Goal: Information Seeking & Learning: Learn about a topic

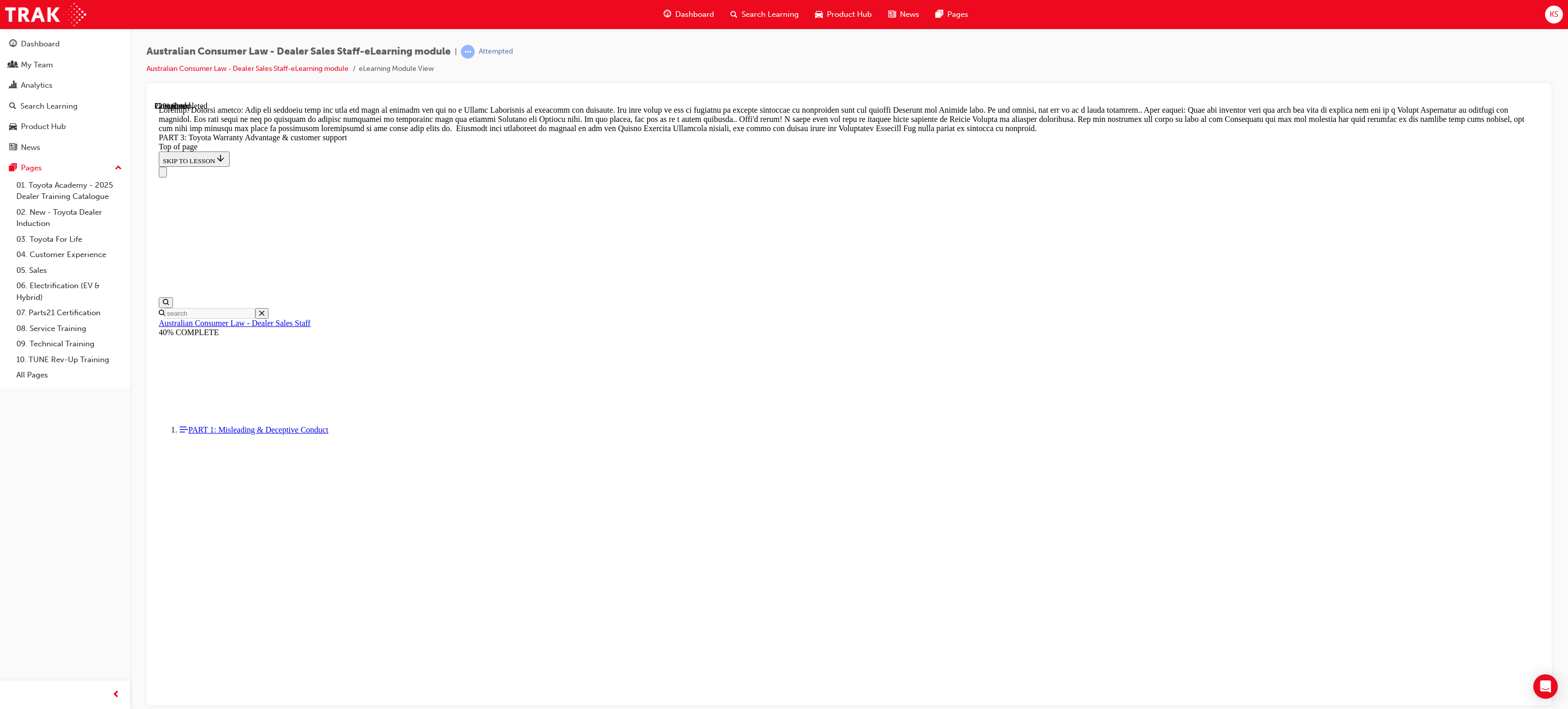
scroll to position [633, 0]
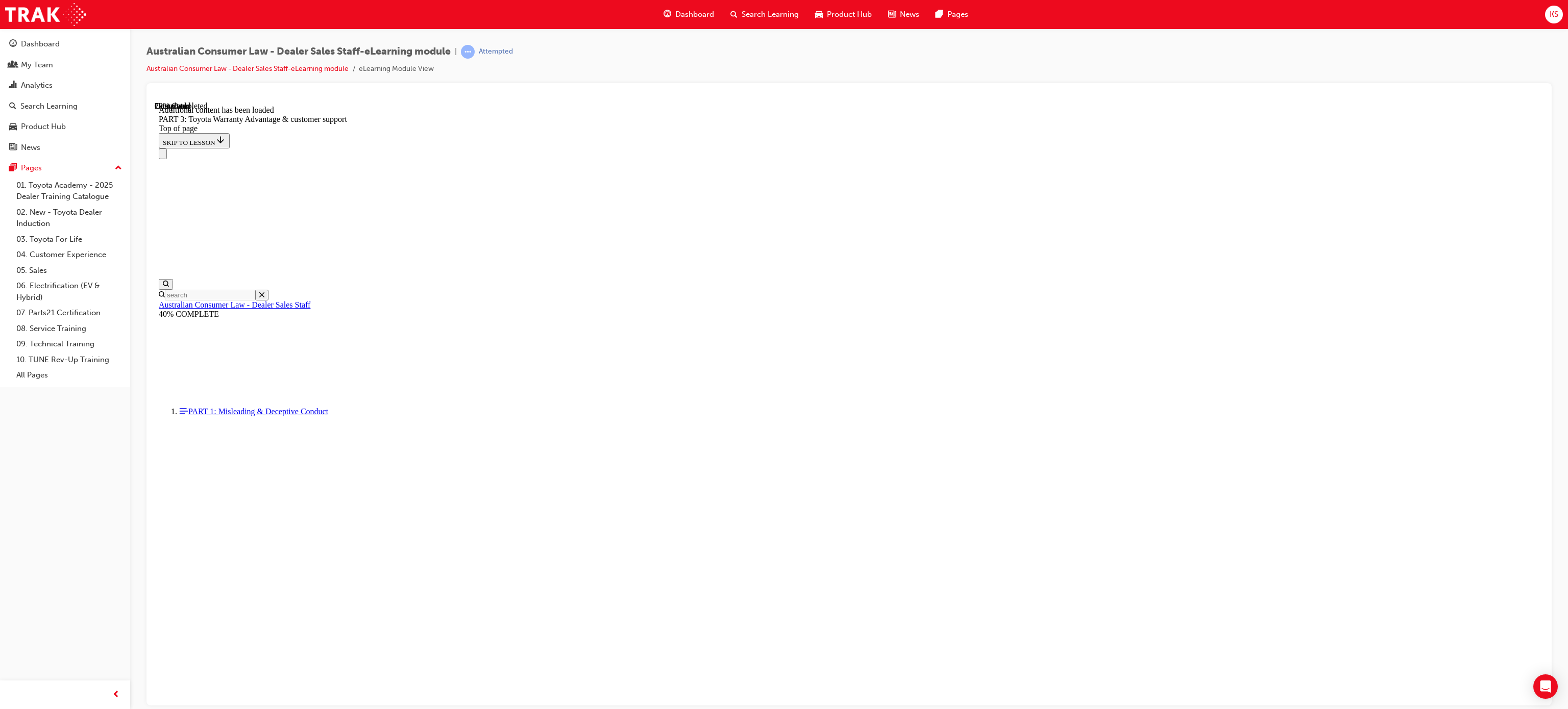
scroll to position [1039, 0]
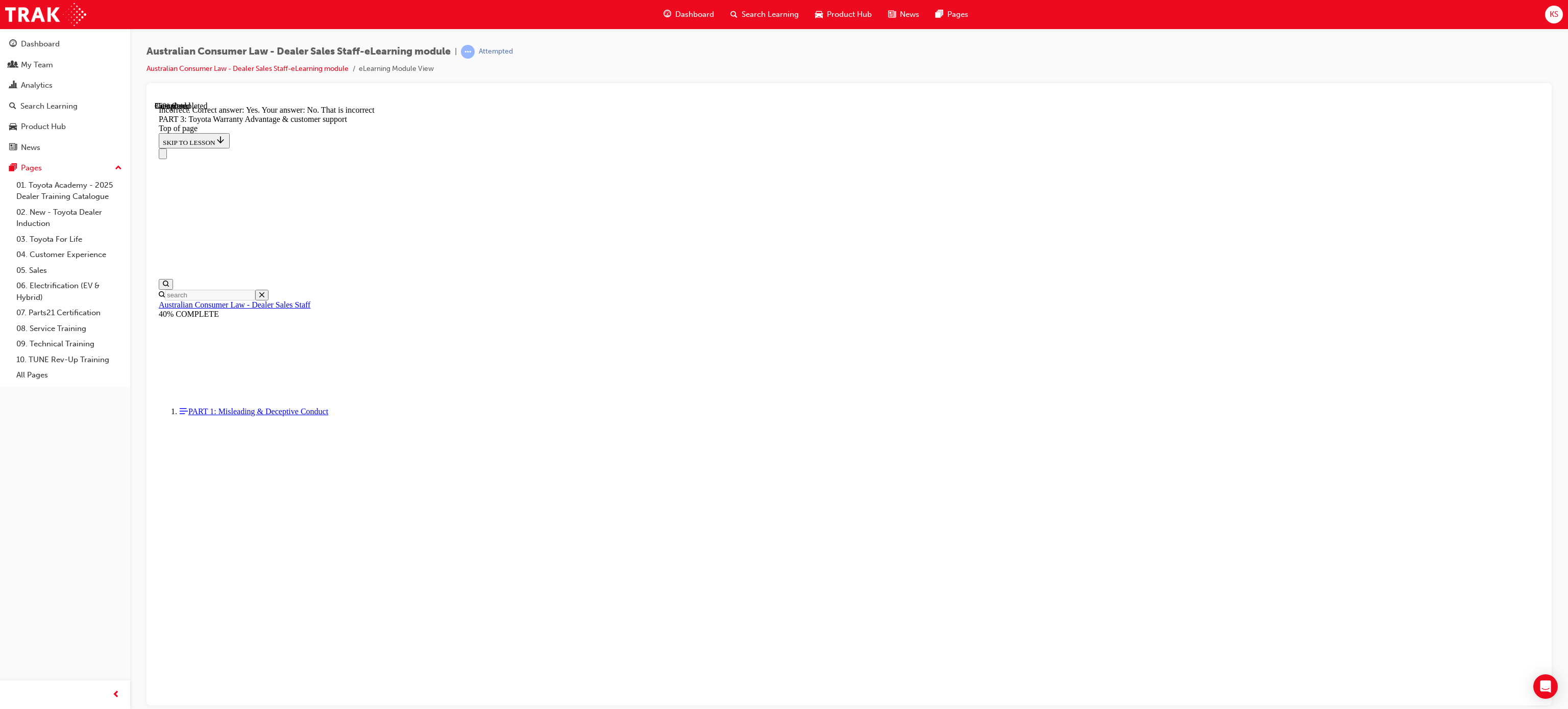
scroll to position [1037, 0]
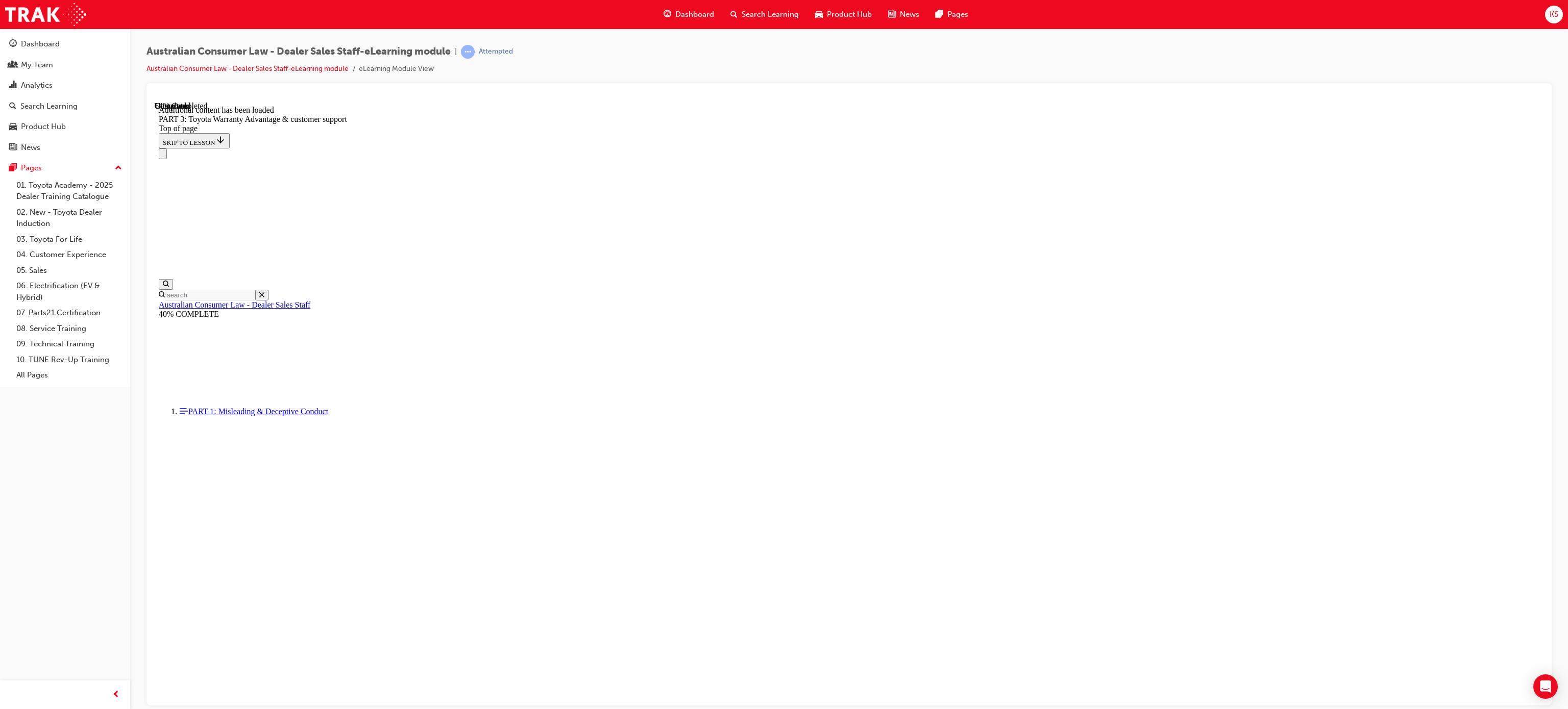
scroll to position [2513, 0]
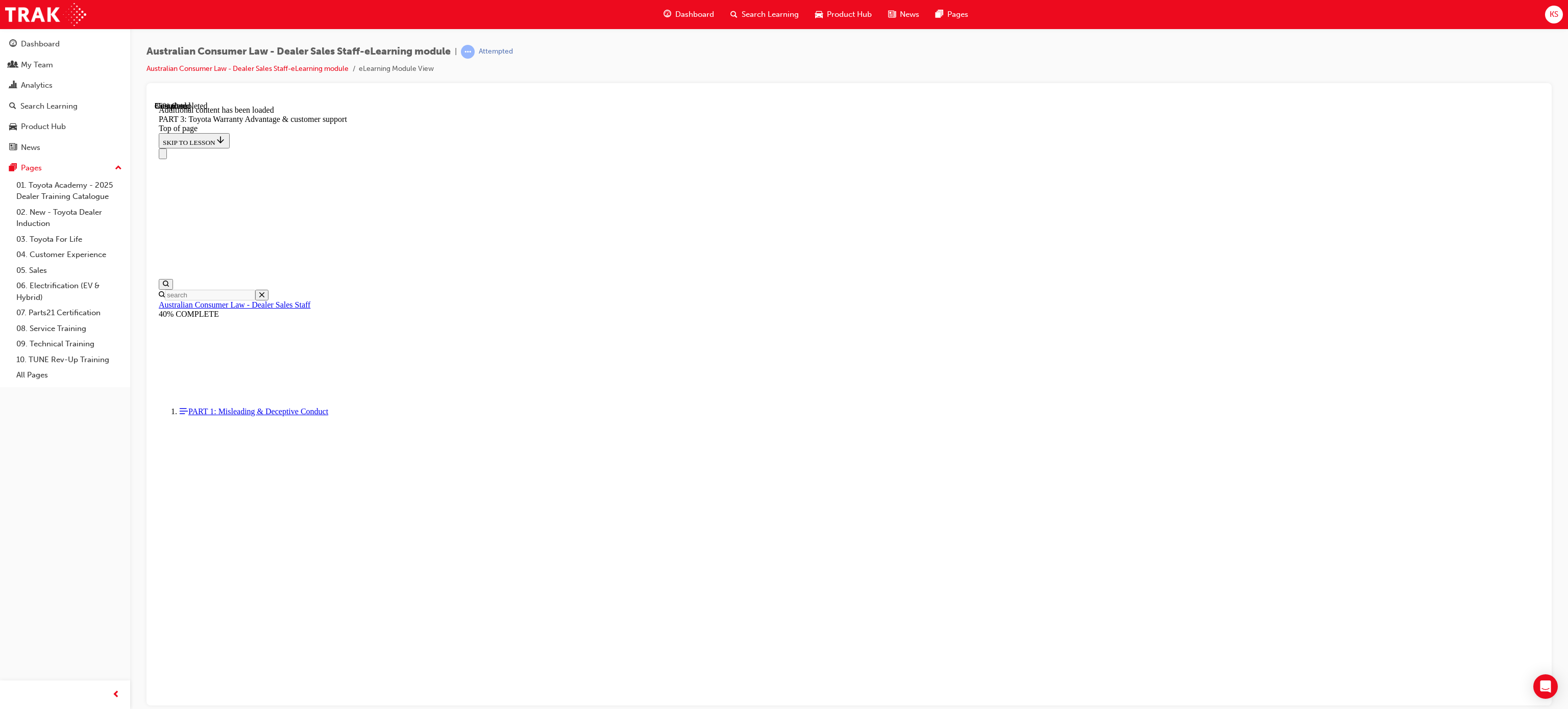
scroll to position [3005, 0]
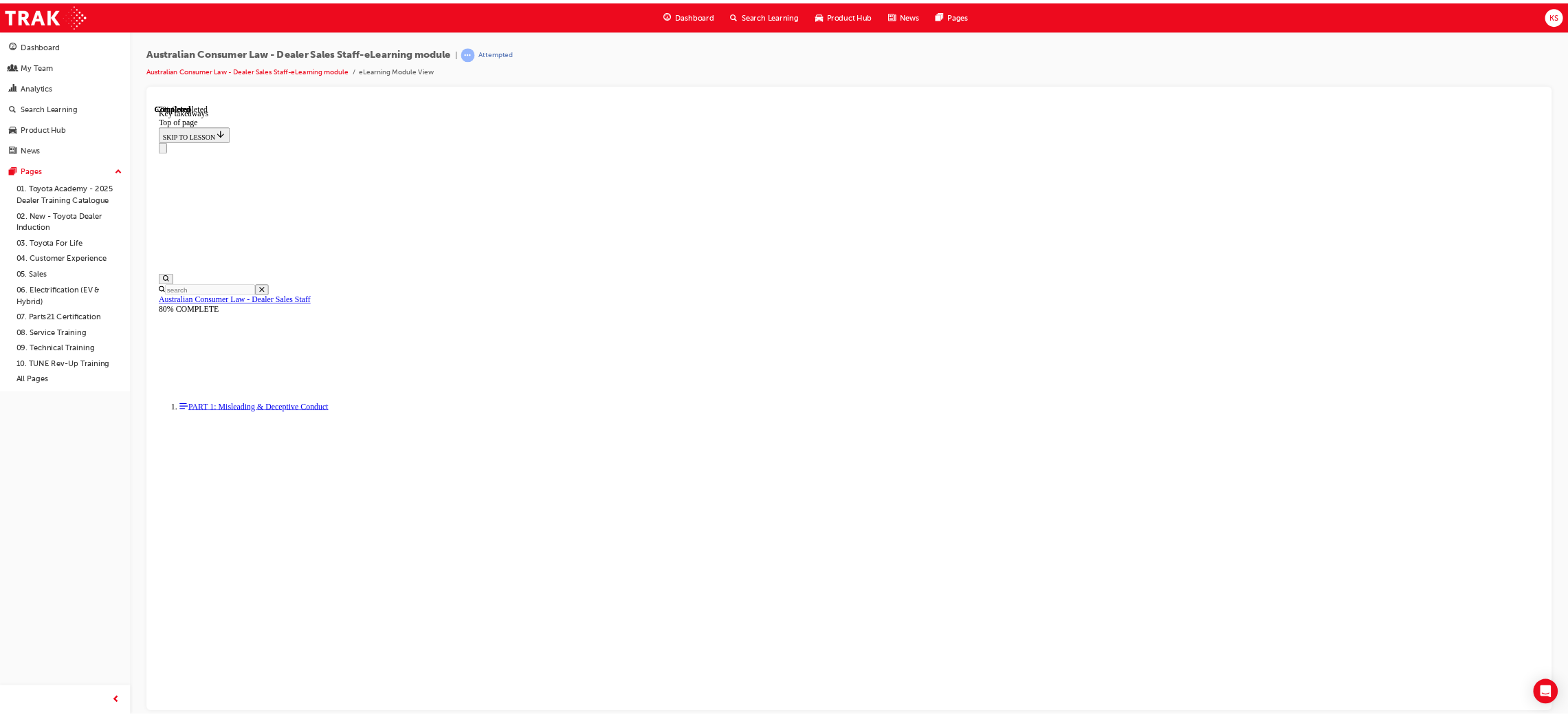
scroll to position [41, 0]
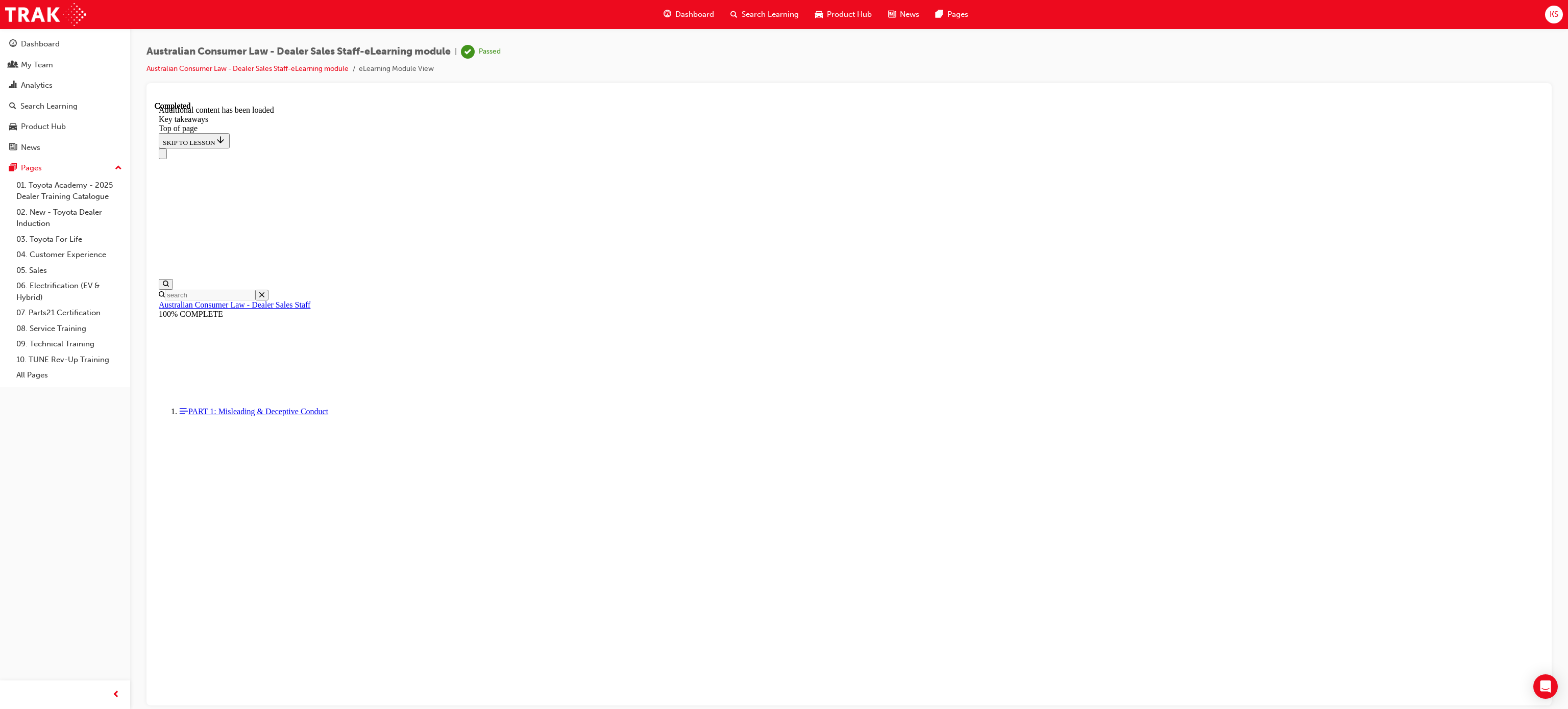
click at [702, 7] on div "Dashboard" at bounding box center [688, 15] width 67 height 21
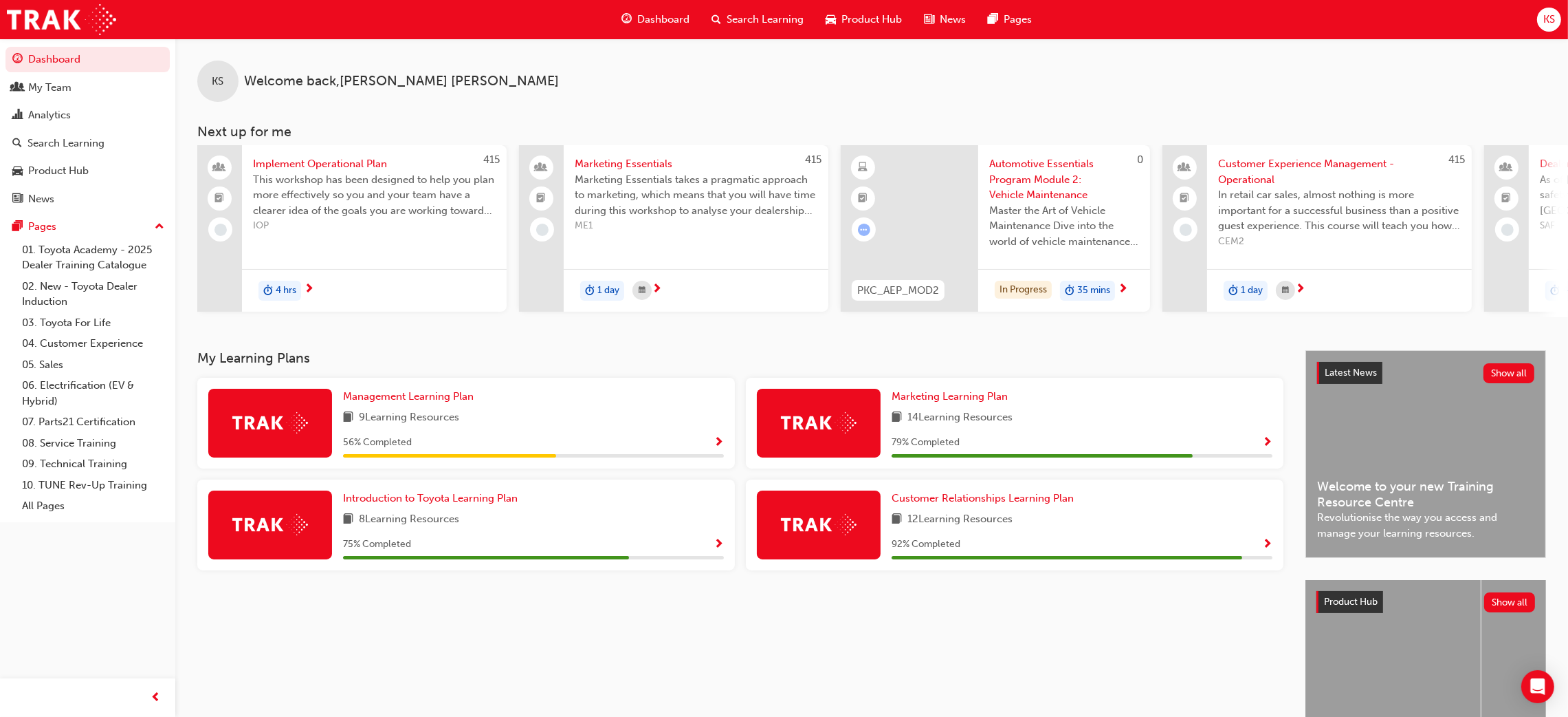
click at [771, 24] on span "Search Learning" at bounding box center [765, 20] width 77 height 16
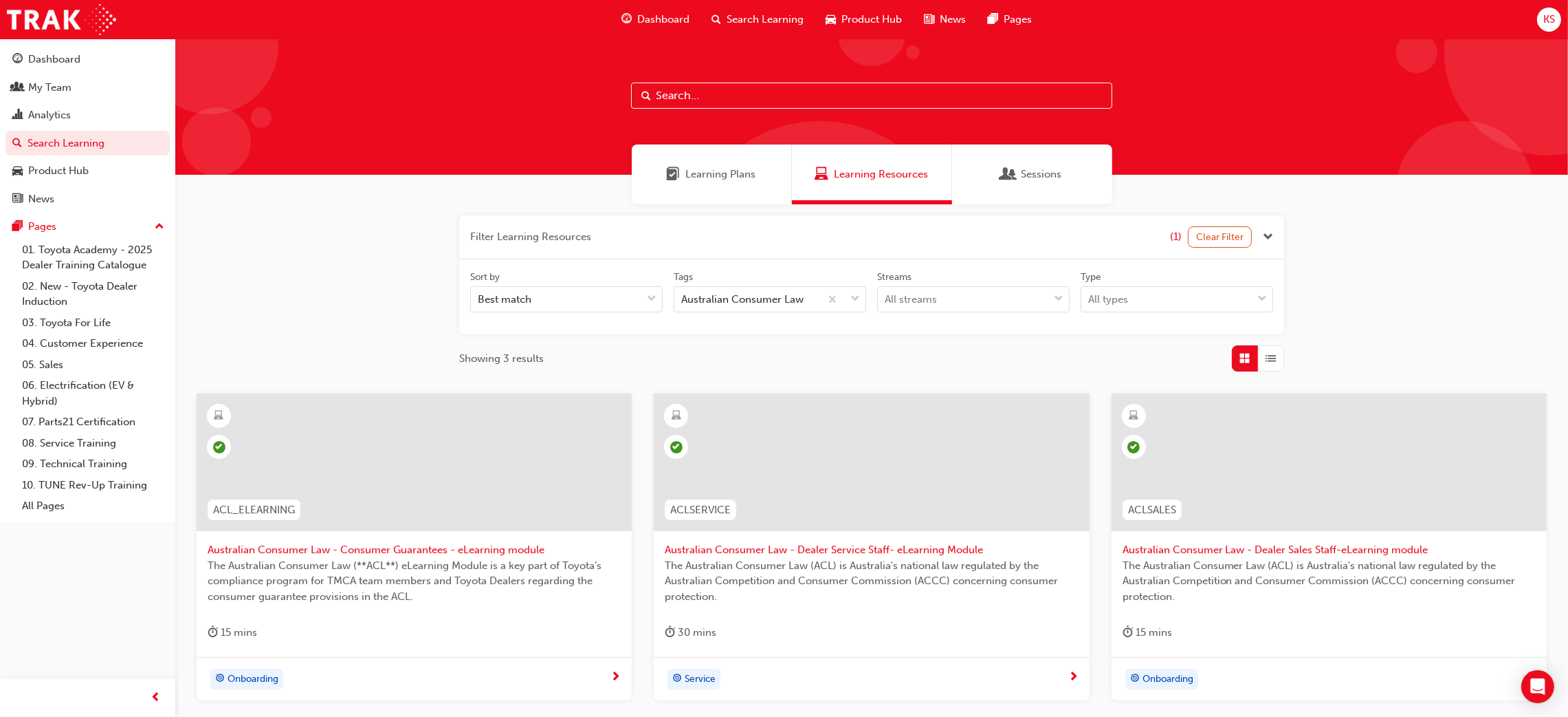
scroll to position [103, 0]
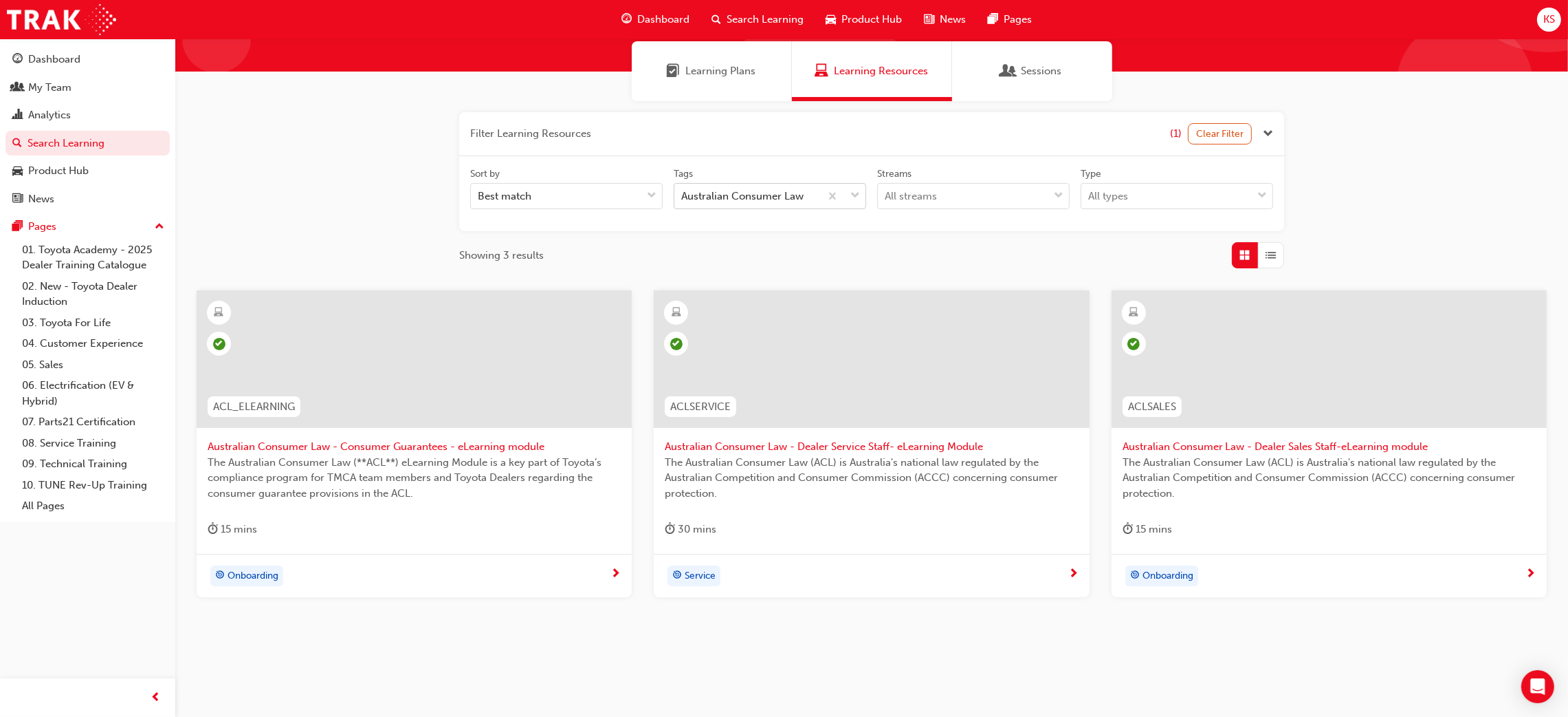
click at [851, 196] on span "down-icon" at bounding box center [855, 196] width 10 height 18
click at [683, 196] on input "Tags Australian Consumer Law" at bounding box center [682, 195] width 2 height 12
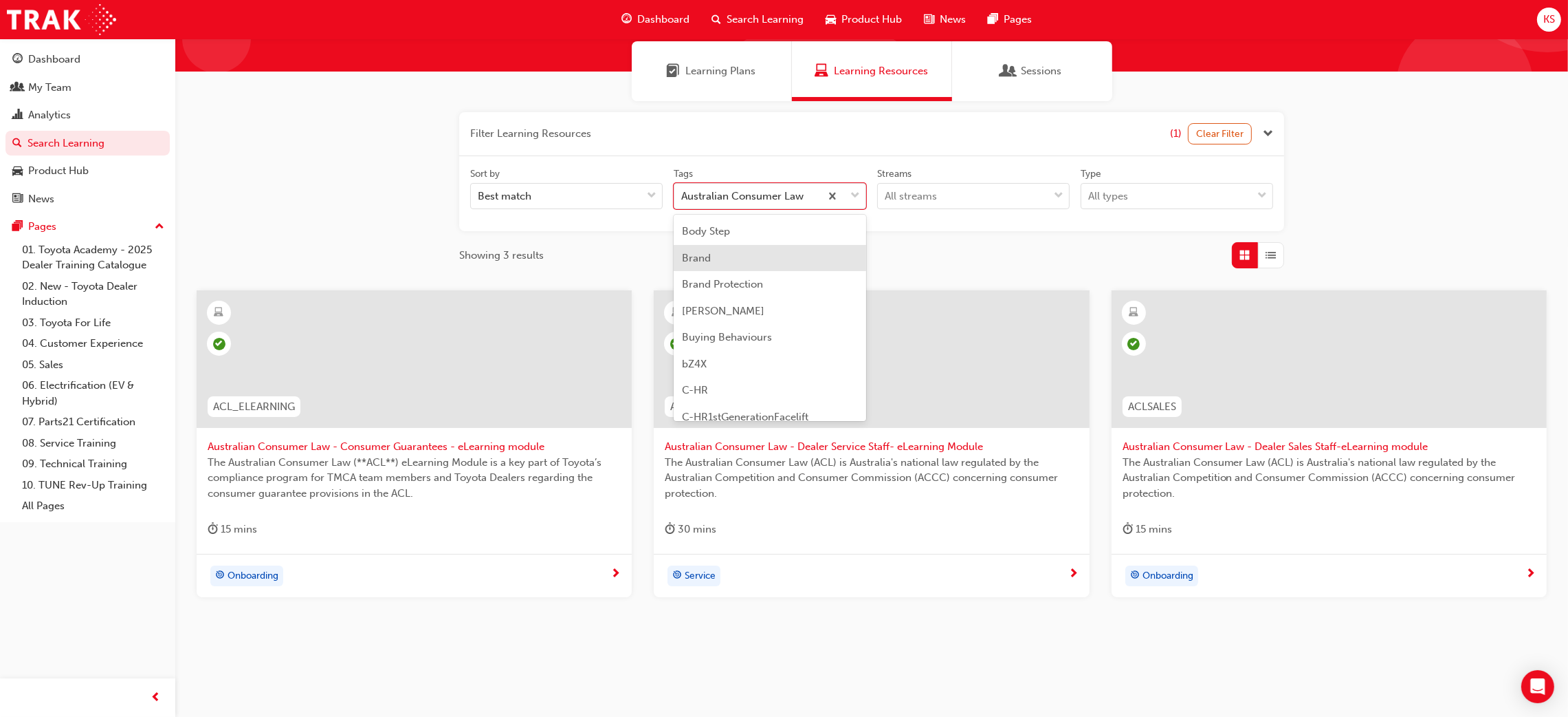
scroll to position [564, 0]
click at [772, 250] on div "Brand Protection" at bounding box center [770, 249] width 192 height 27
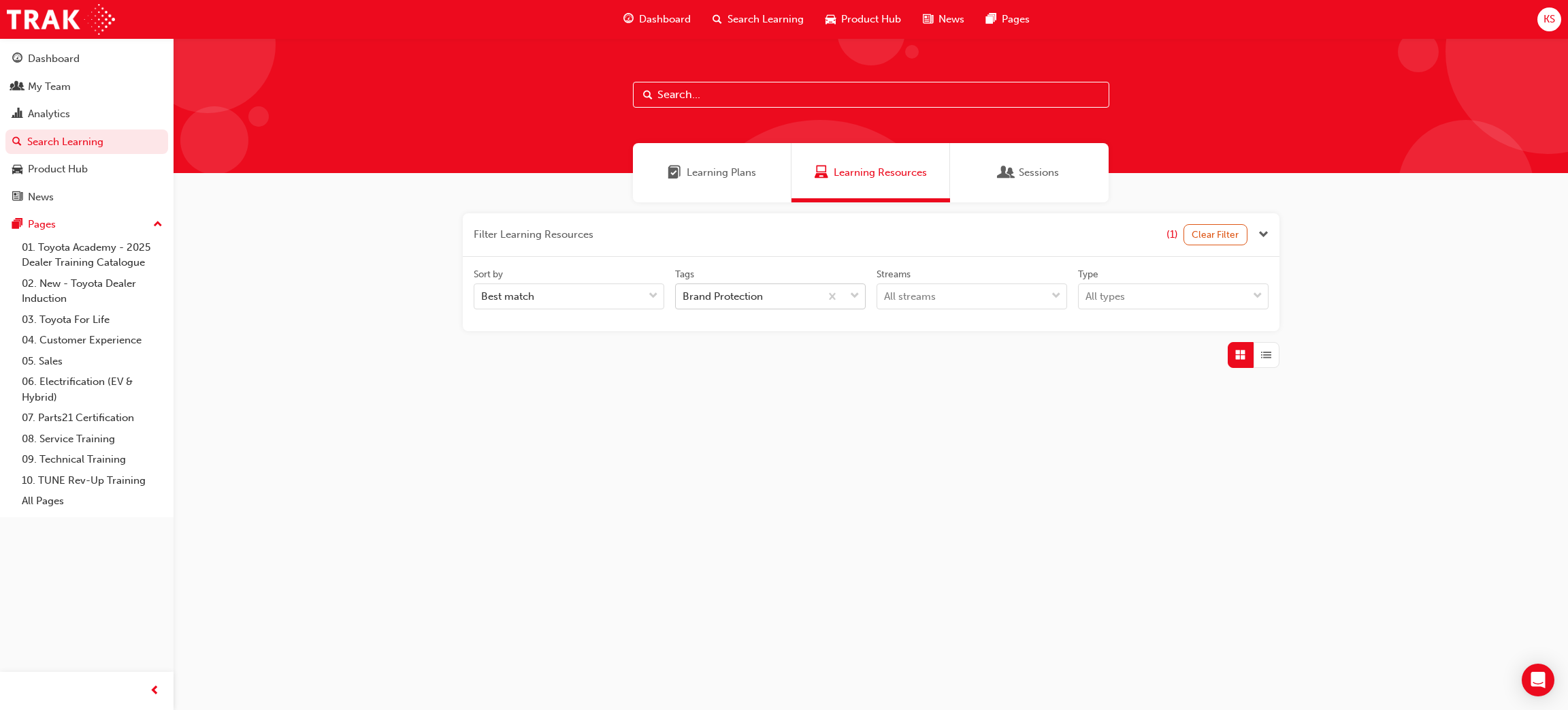
click at [851, 295] on span "down-icon" at bounding box center [854, 296] width 10 height 18
click at [684, 295] on input "Tags Brand Protection" at bounding box center [683, 295] width 2 height 11
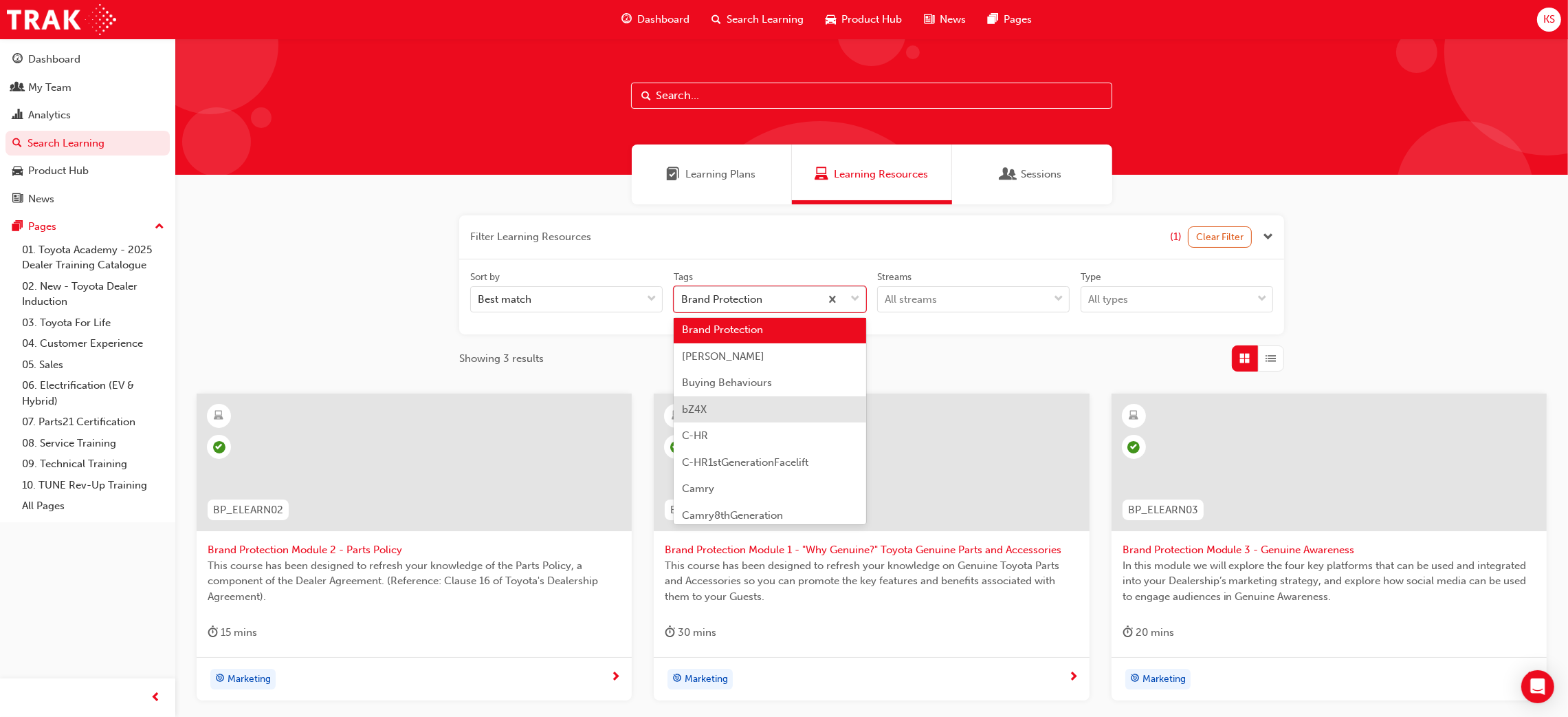
scroll to position [620, 0]
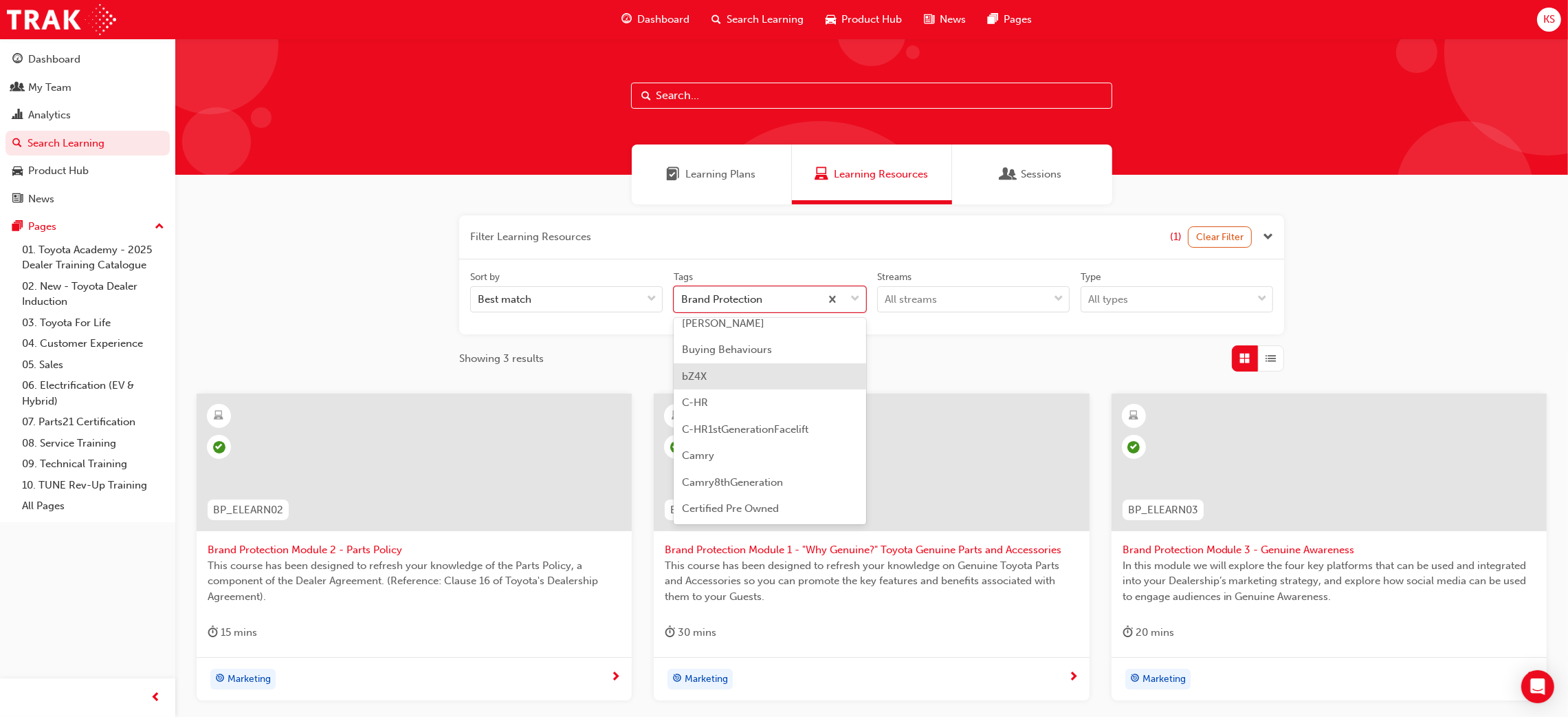
click at [593, 363] on div "Showing 3 results" at bounding box center [872, 358] width 825 height 26
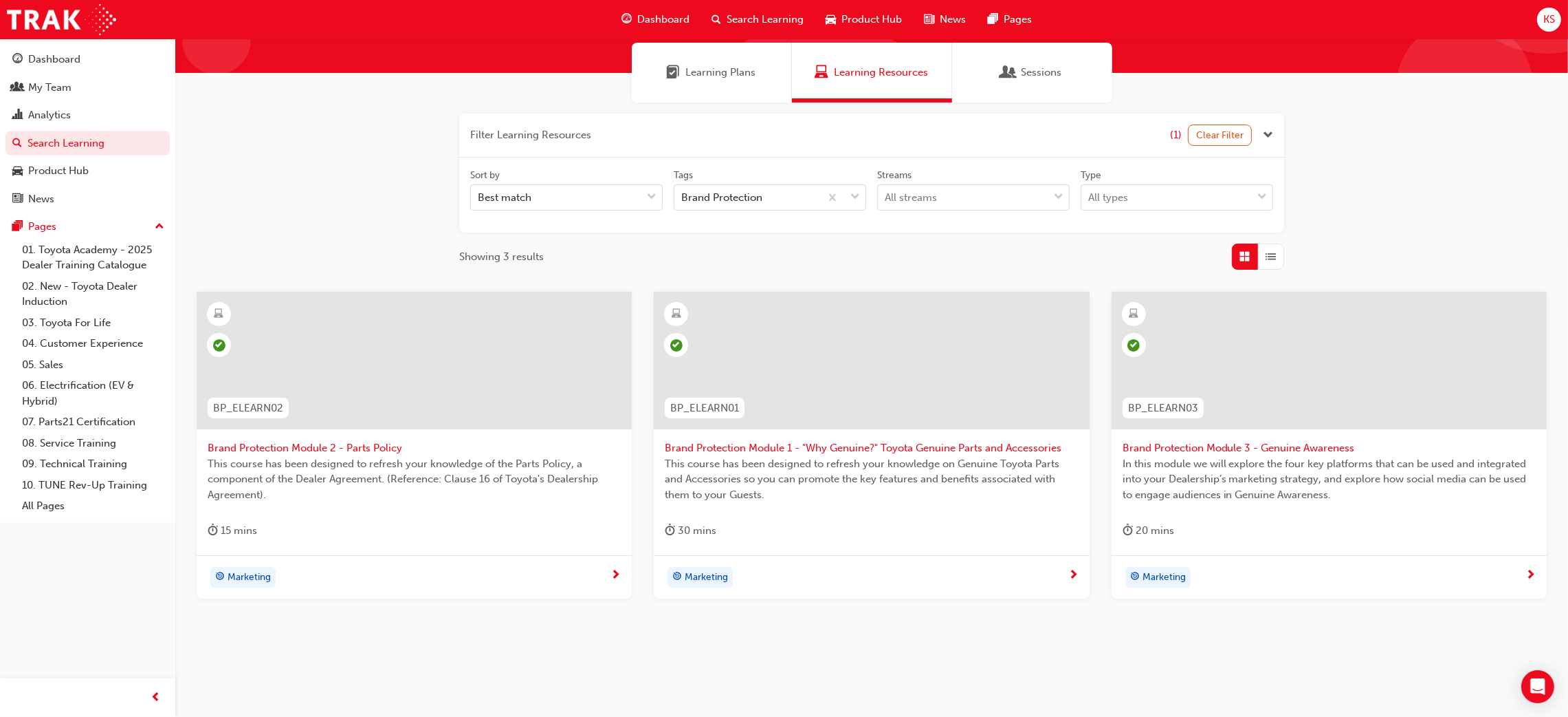
scroll to position [103, 0]
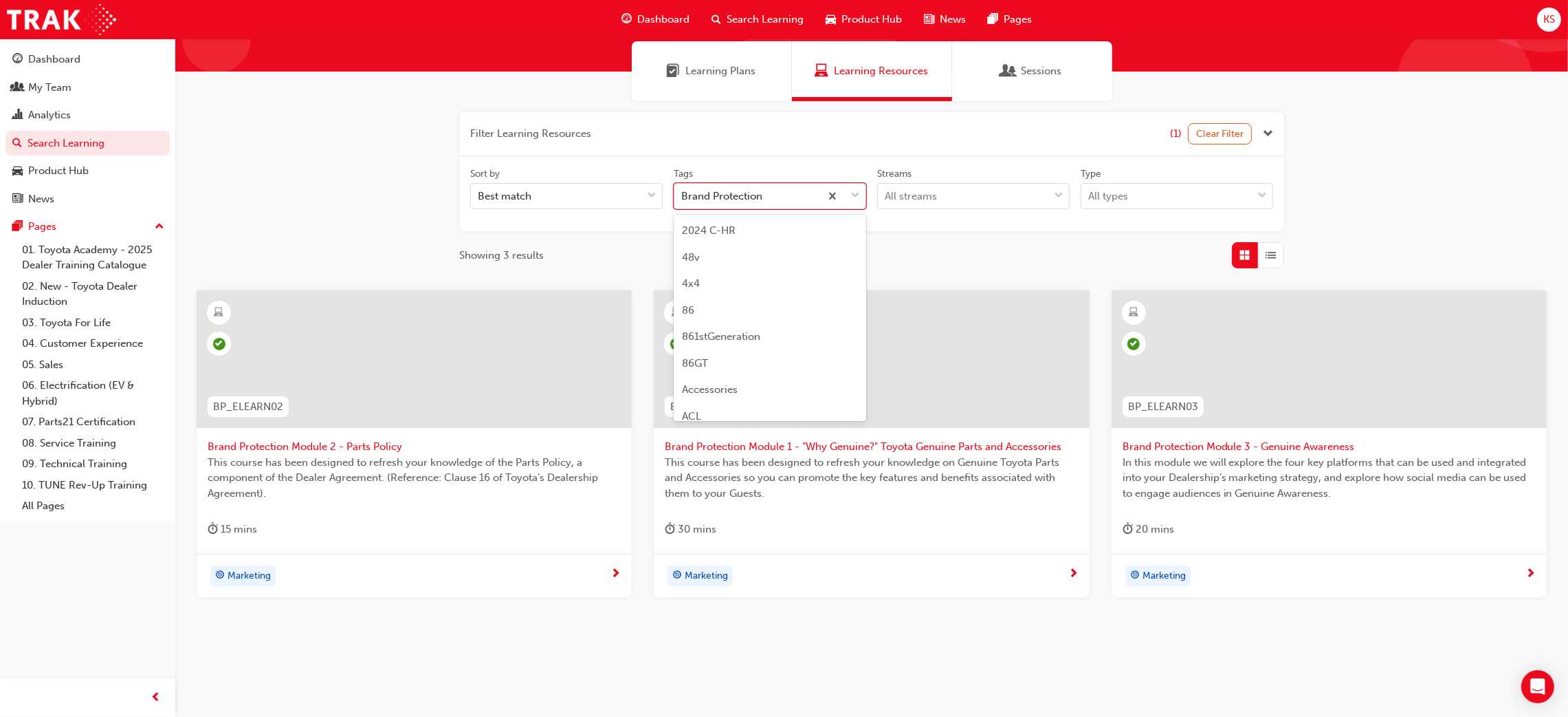
click at [727, 198] on div "Brand Protection" at bounding box center [721, 197] width 81 height 16
click at [683, 198] on input "Tags option Brand Protection focused, 23 of 189. 189 results available. Use Up …" at bounding box center [682, 195] width 2 height 12
click at [735, 275] on span "Complaint Handling" at bounding box center [730, 281] width 96 height 12
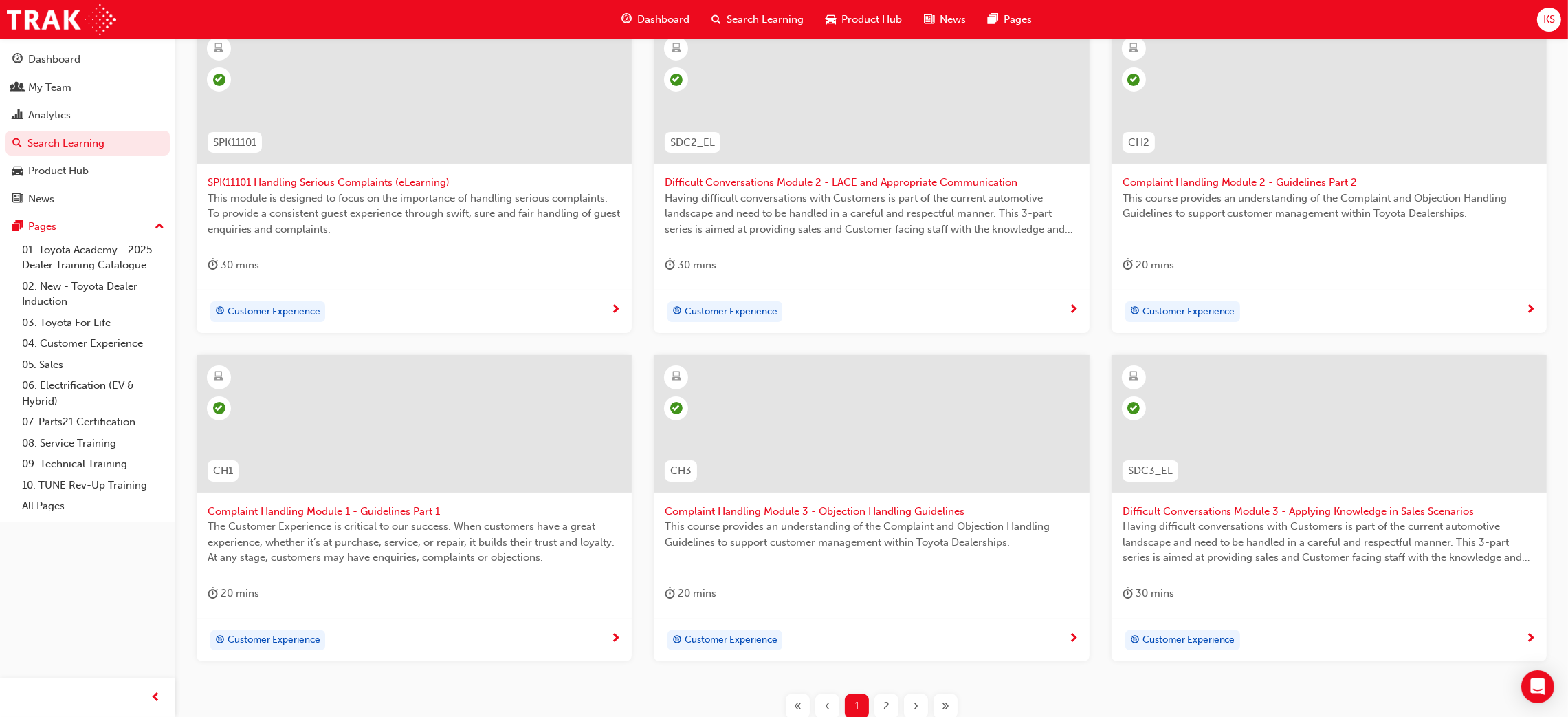
scroll to position [479, 0]
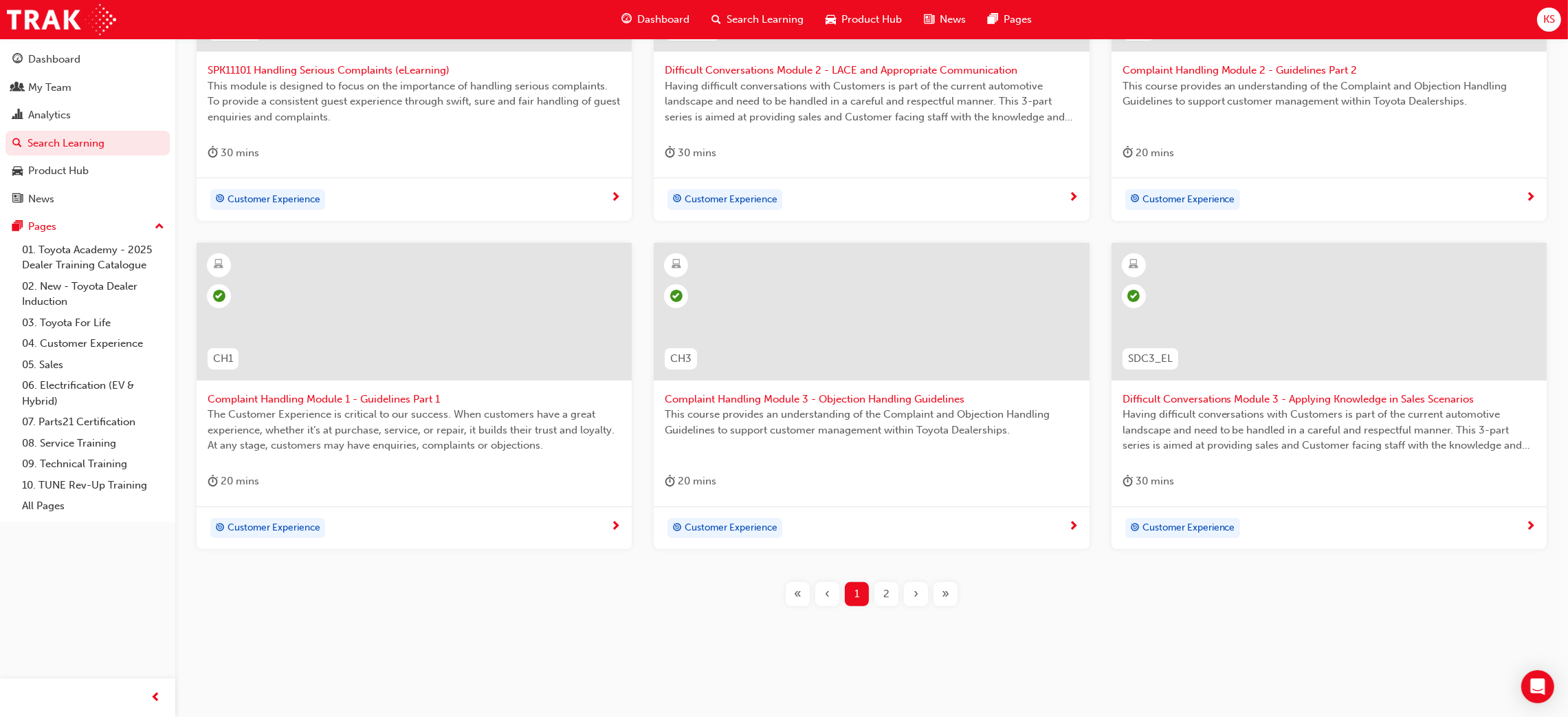
click at [908, 593] on div "›" at bounding box center [915, 593] width 24 height 24
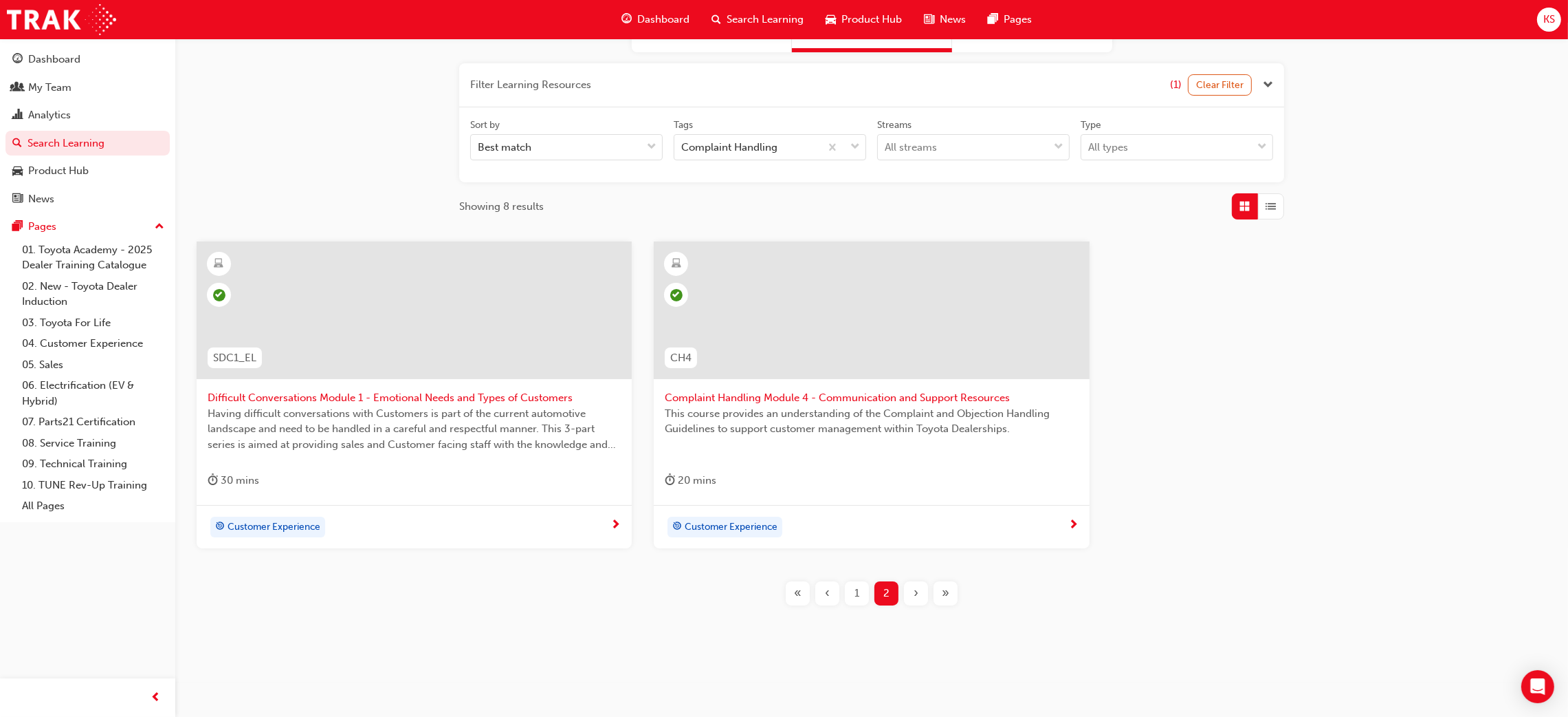
scroll to position [151, 0]
click at [852, 593] on div "1" at bounding box center [857, 594] width 24 height 24
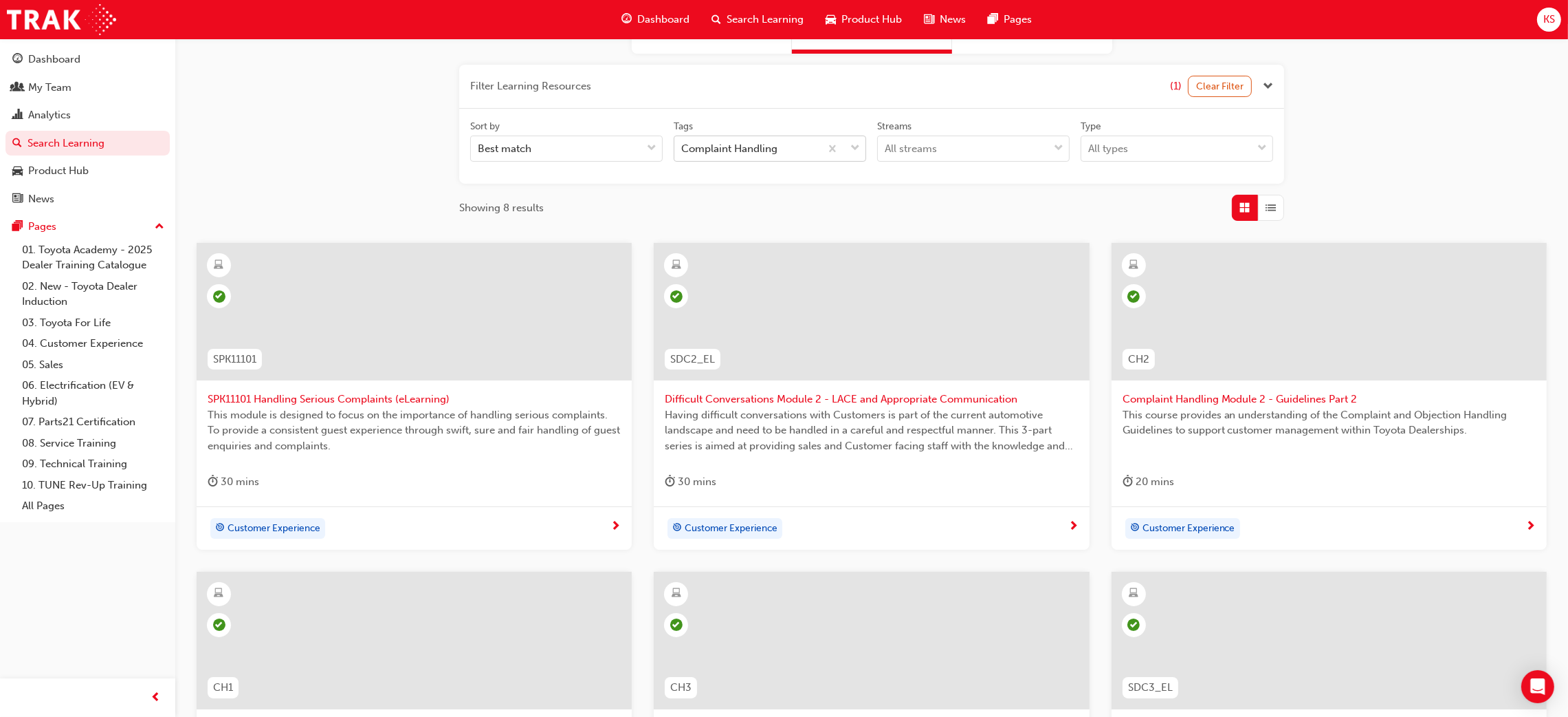
click at [857, 150] on span "down-icon" at bounding box center [855, 149] width 10 height 18
click at [683, 150] on input "Tags Complaint Handling" at bounding box center [682, 148] width 2 height 12
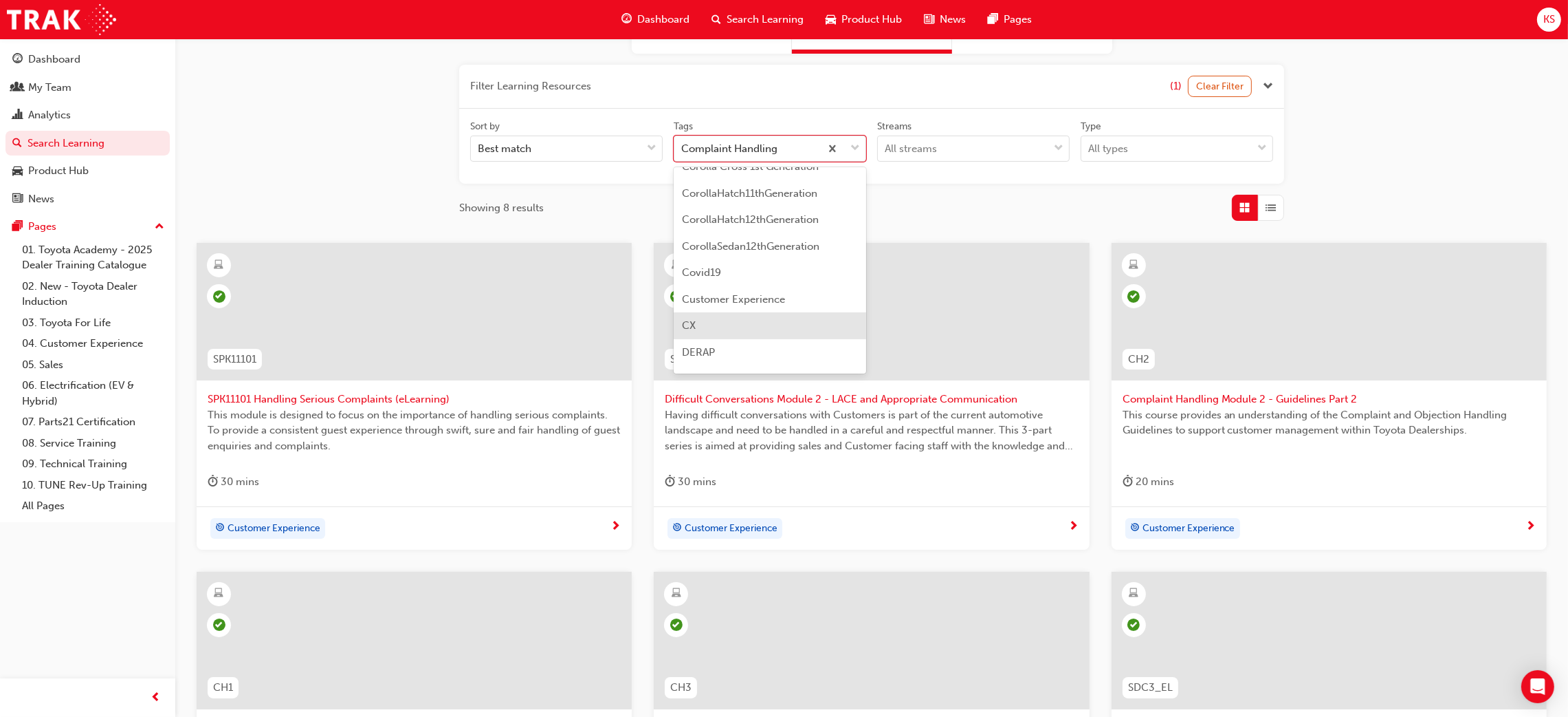
scroll to position [1120, 0]
click at [766, 249] on span "Customer Experience" at bounding box center [734, 256] width 103 height 12
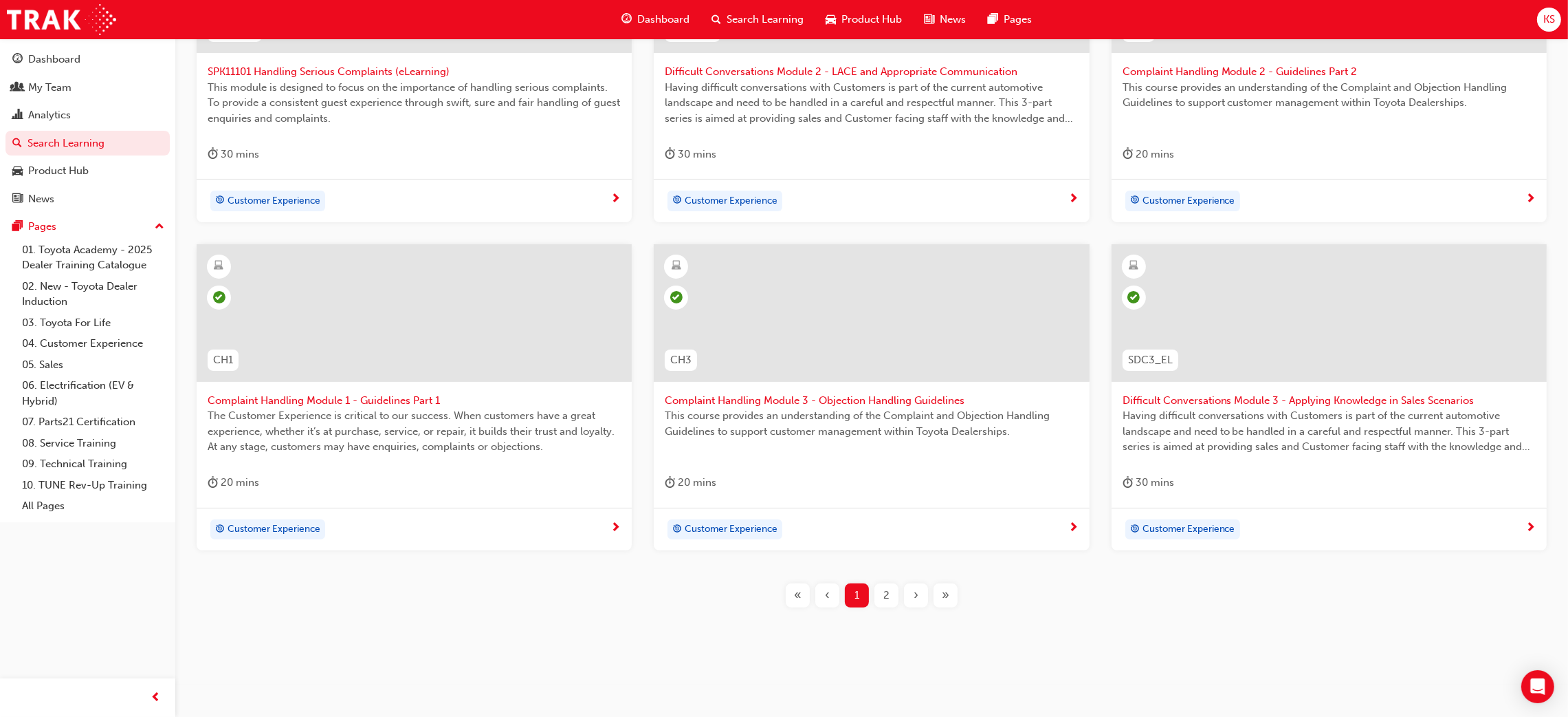
scroll to position [479, 0]
click at [888, 589] on span "2" at bounding box center [886, 594] width 6 height 16
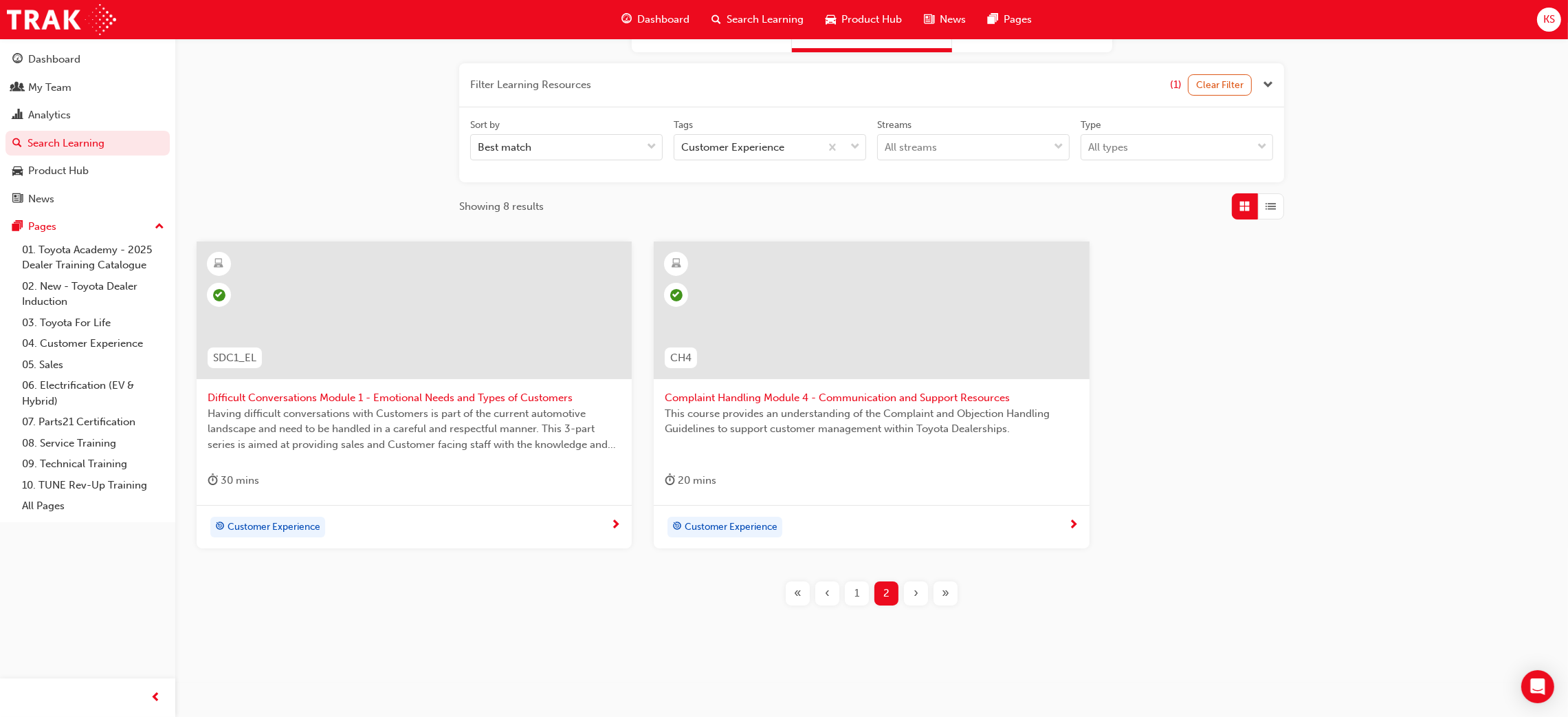
scroll to position [151, 0]
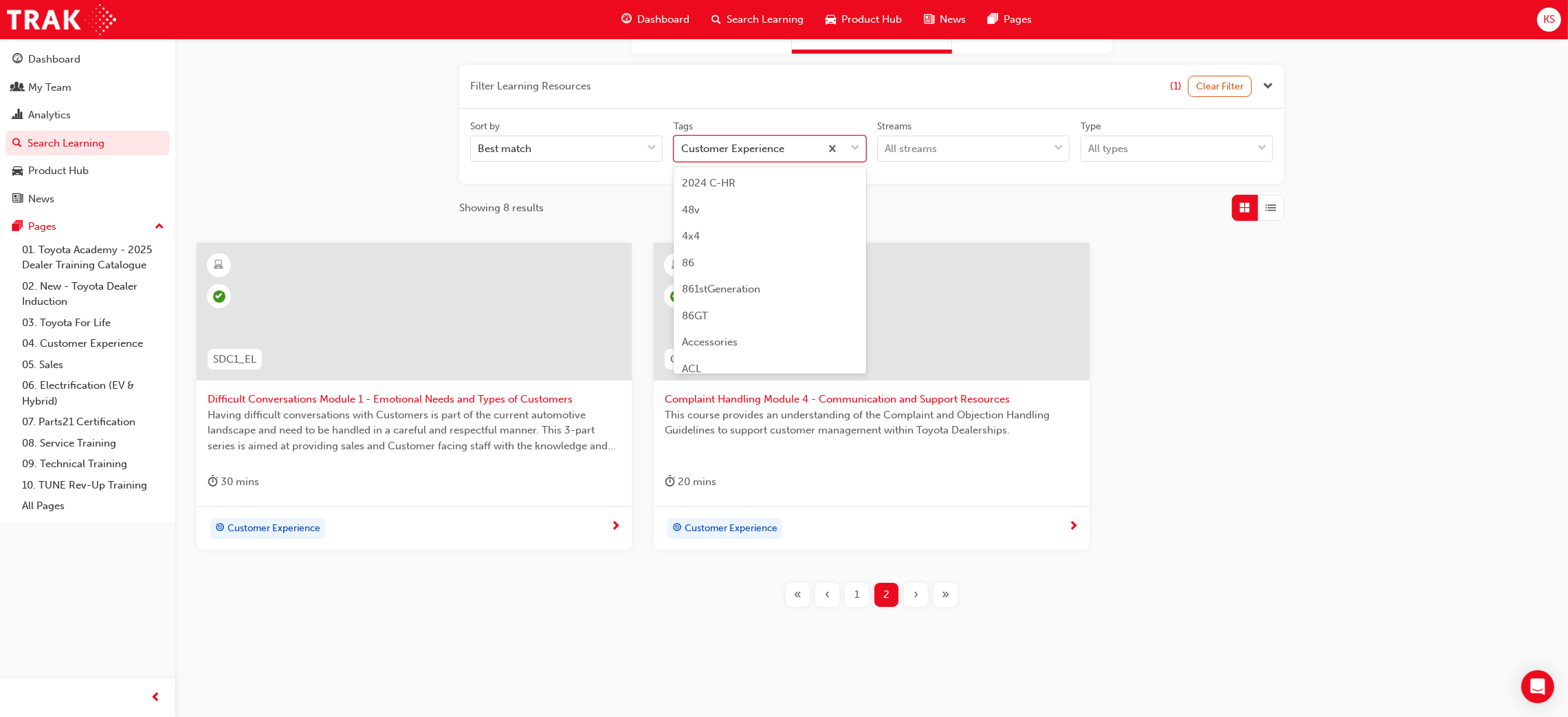
click at [750, 159] on div "Customer Experience" at bounding box center [747, 149] width 146 height 24
click at [683, 154] on input "Tags option Customer Experience focused, 46 of 189. 189 results available. Use …" at bounding box center [682, 148] width 2 height 12
click at [792, 278] on div "Difficult Customers" at bounding box center [770, 280] width 192 height 27
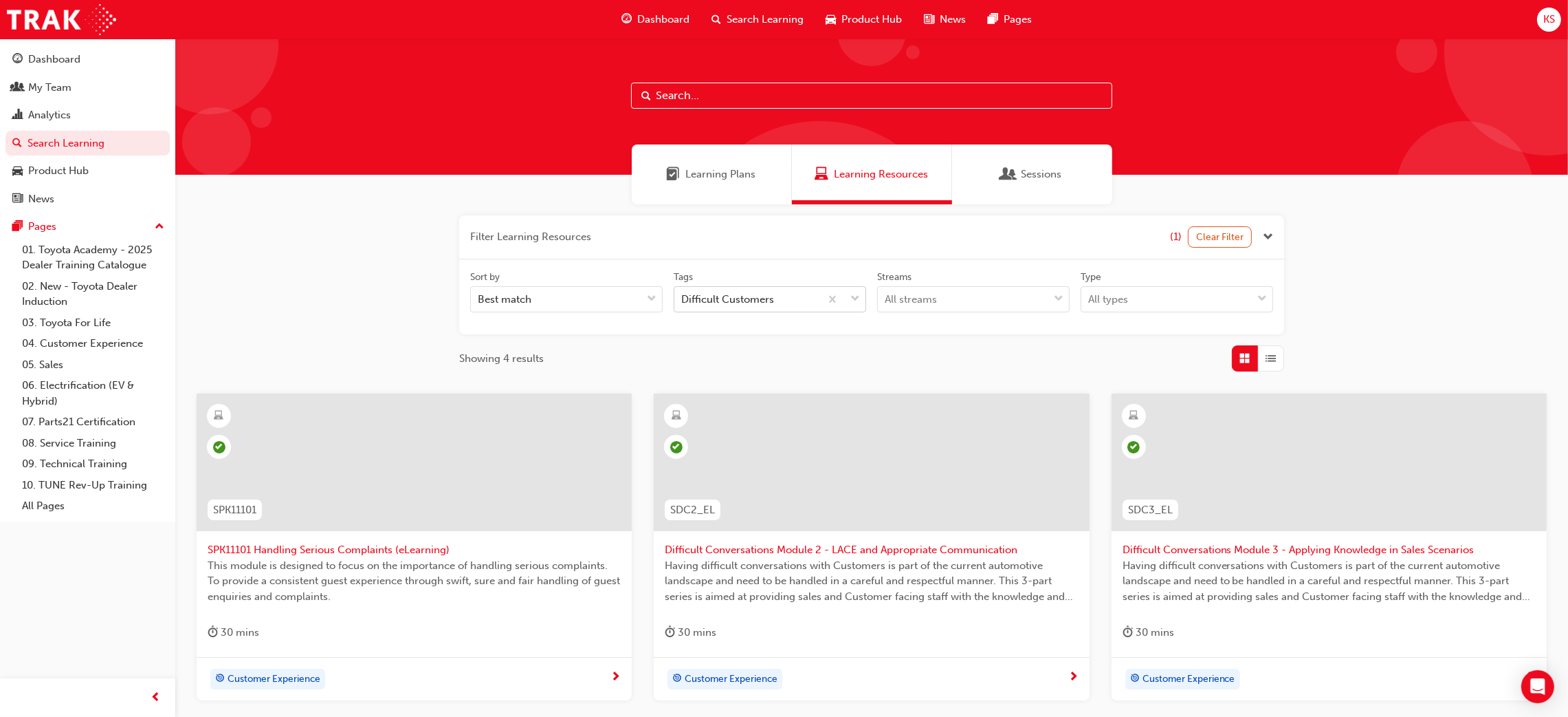
click at [717, 303] on div "Difficult Customers" at bounding box center [727, 299] width 93 height 16
click at [683, 303] on input "Tags Difficult Customers" at bounding box center [682, 298] width 2 height 12
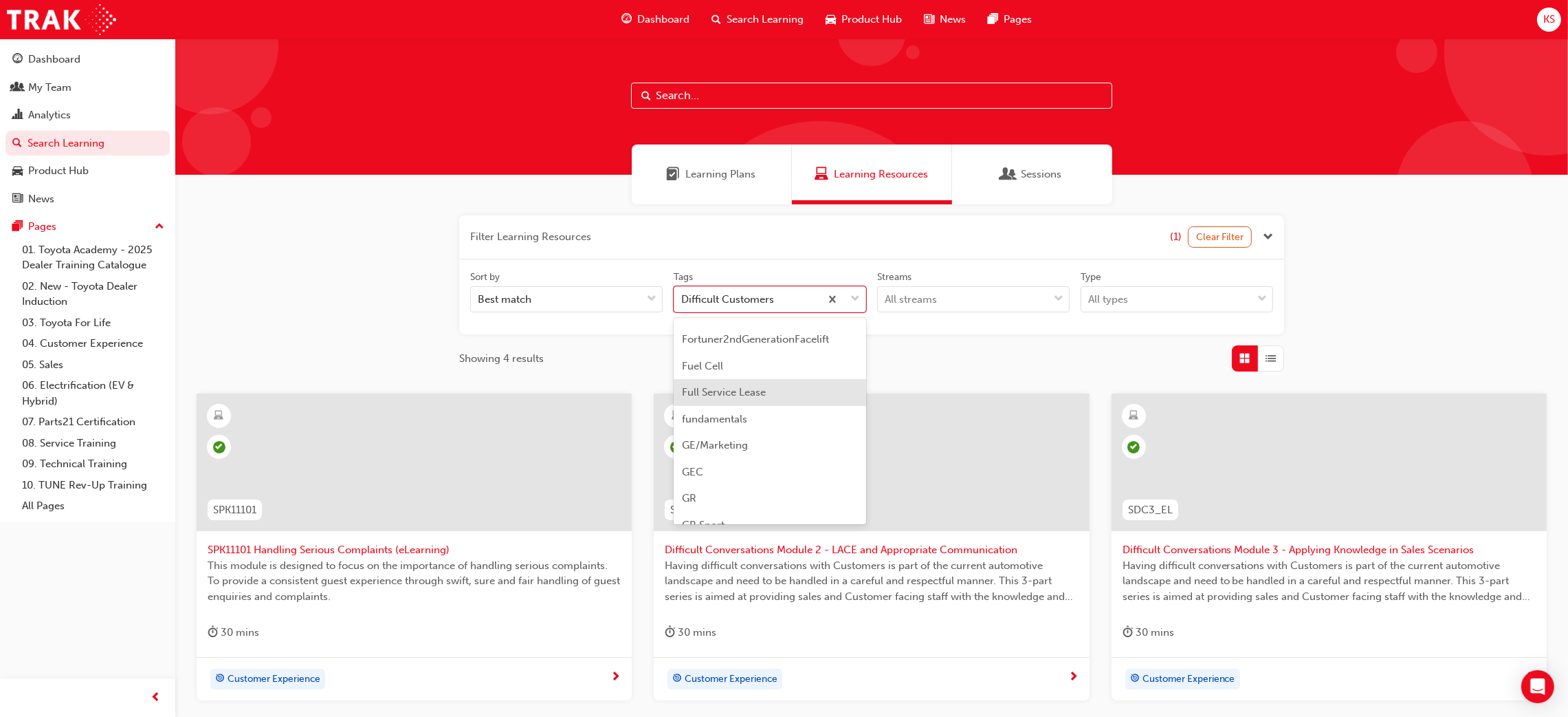
scroll to position [1670, 0]
click at [741, 412] on span "GE/Marketing" at bounding box center [715, 411] width 66 height 12
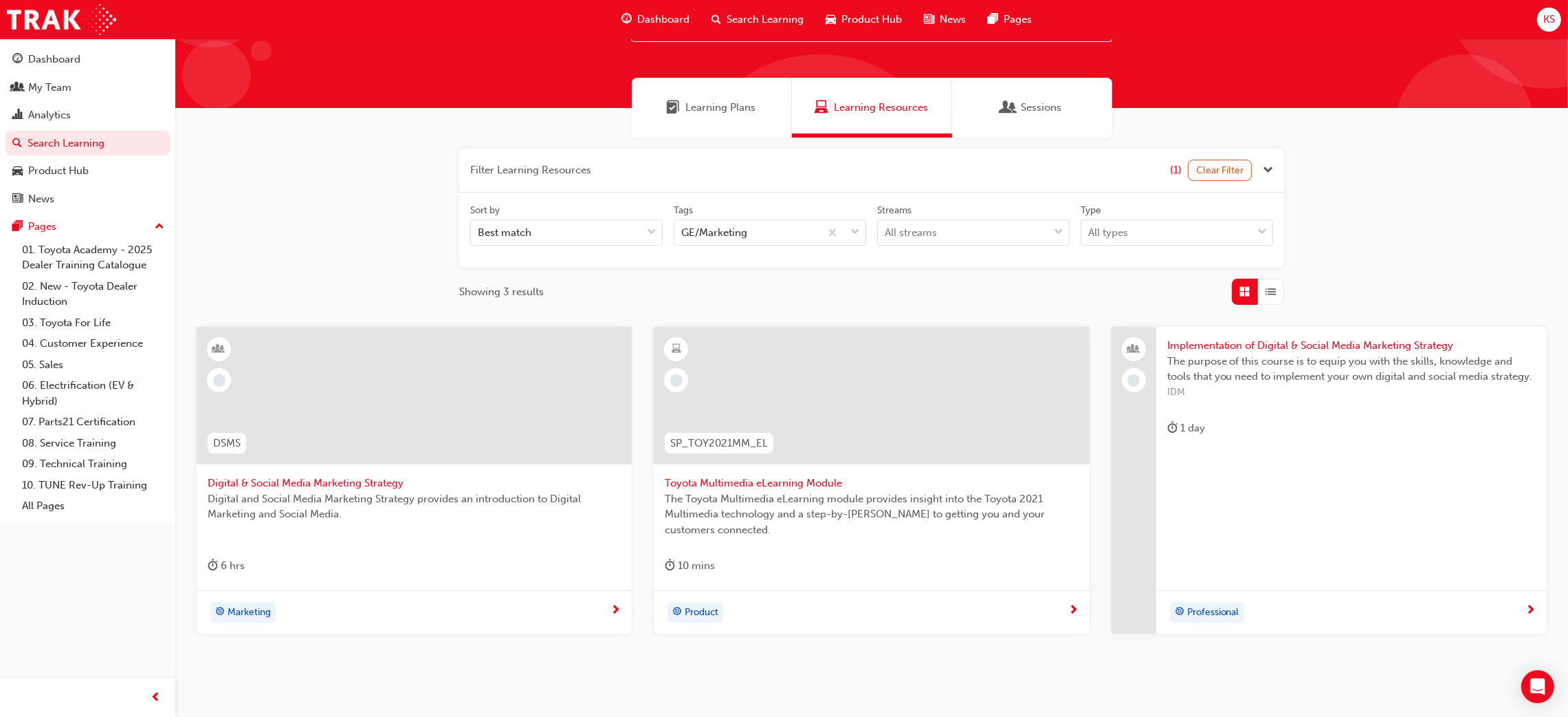
scroll to position [103, 0]
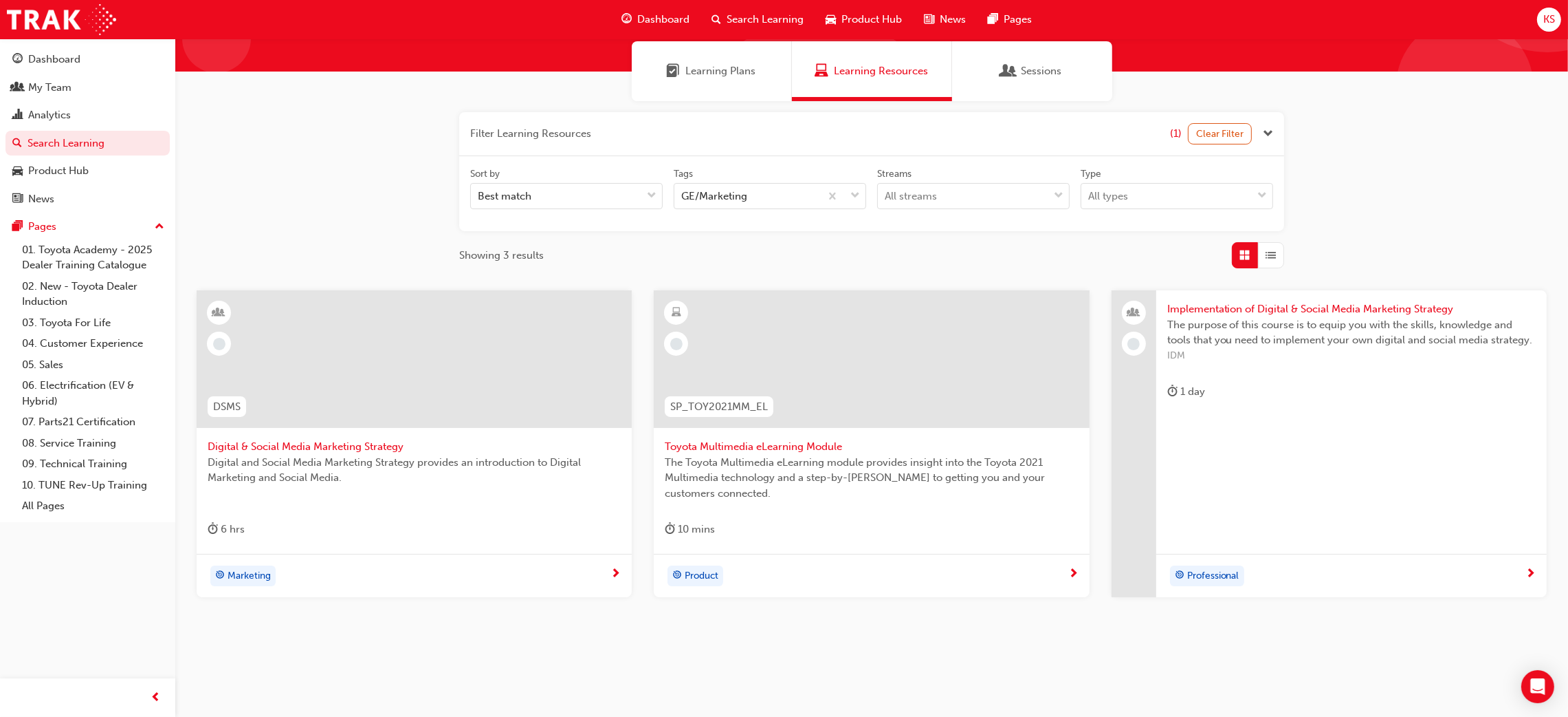
click at [782, 458] on span "The Toyota Multimedia eLearning module provides insight into the Toyota 2021 Mu…" at bounding box center [872, 477] width 413 height 47
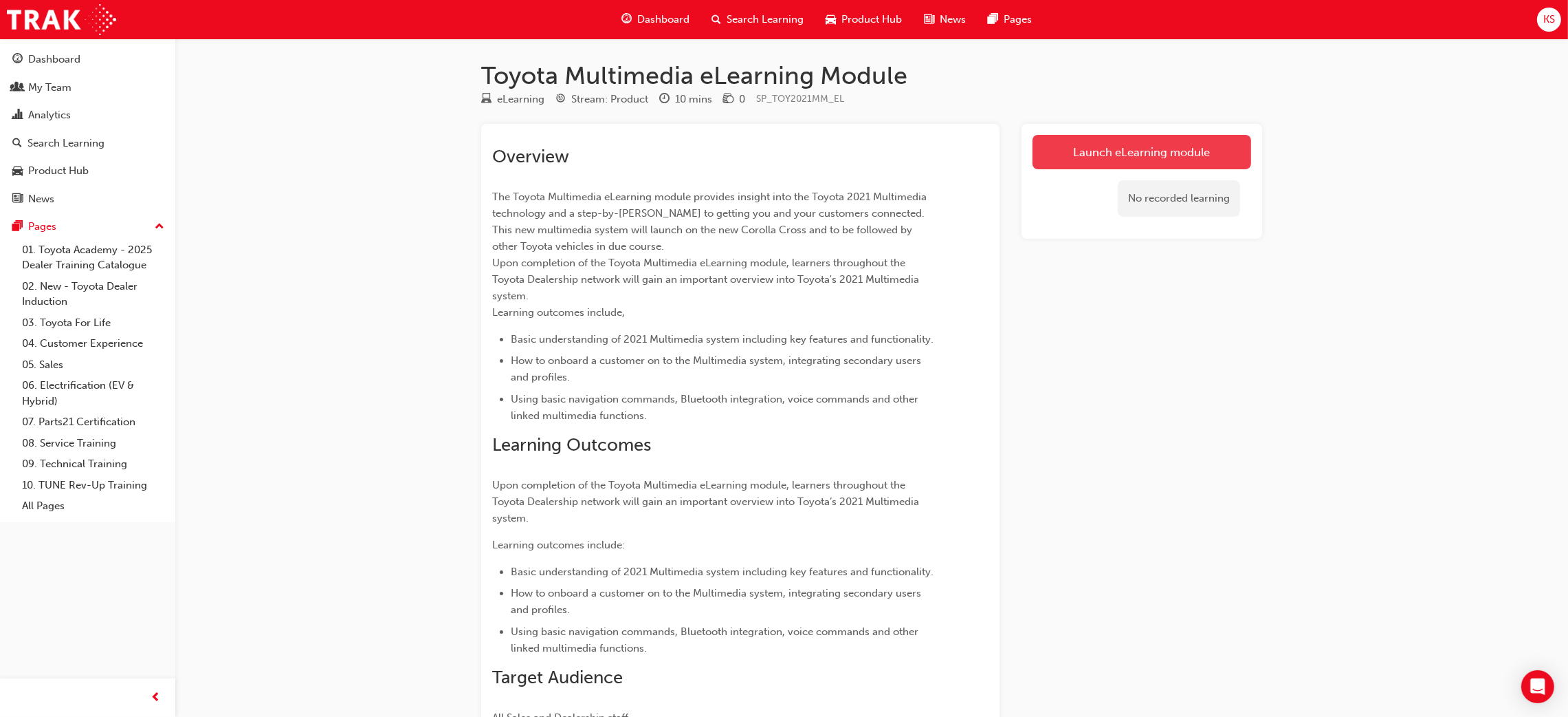
click at [1193, 146] on link "Launch eLearning module" at bounding box center [1142, 151] width 219 height 35
